Goal: Navigation & Orientation: Find specific page/section

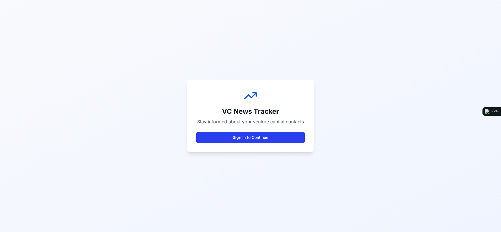
click at [241, 138] on button "Sign In to Continue" at bounding box center [250, 137] width 108 height 11
